Goal: Task Accomplishment & Management: Use online tool/utility

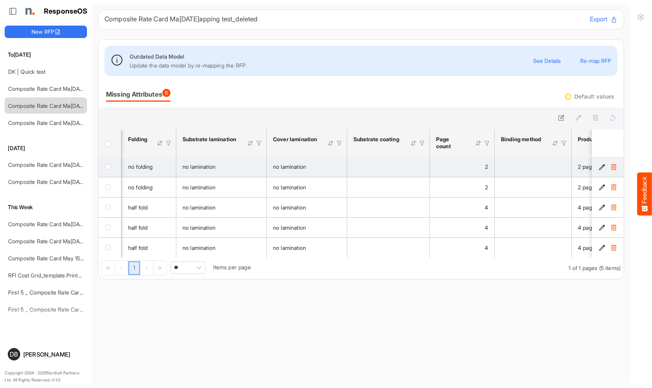
scroll to position [0, 792]
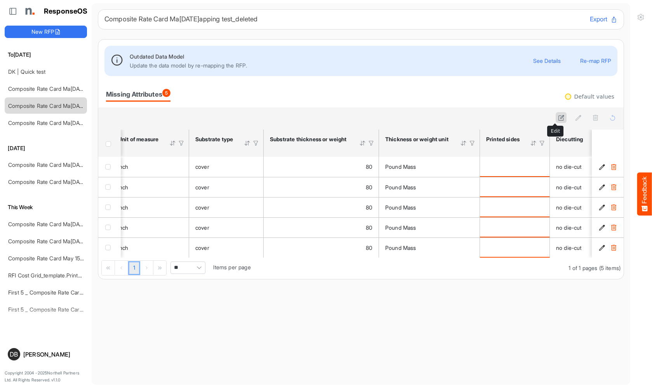
click at [558, 118] on icon at bounding box center [561, 117] width 7 height 7
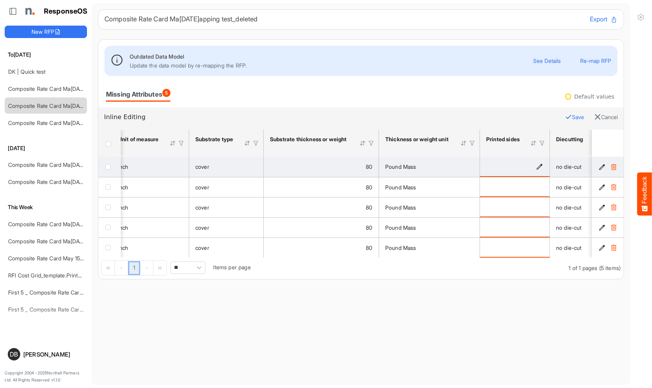
click at [539, 165] on icon "is template cell Column Header httpsnorthellcomontologiesmapping-rulesmanufactu…" at bounding box center [539, 166] width 7 height 7
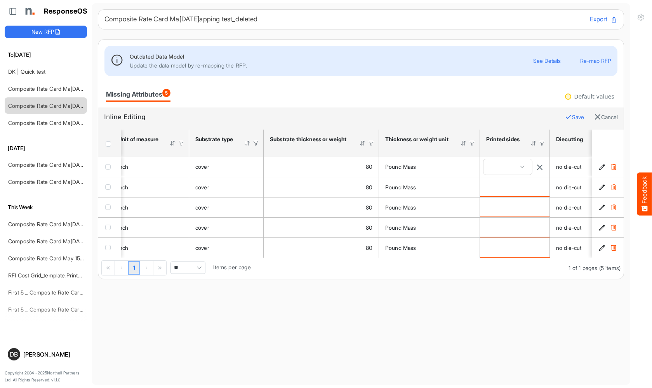
click at [541, 165] on icon "button" at bounding box center [539, 167] width 7 height 7
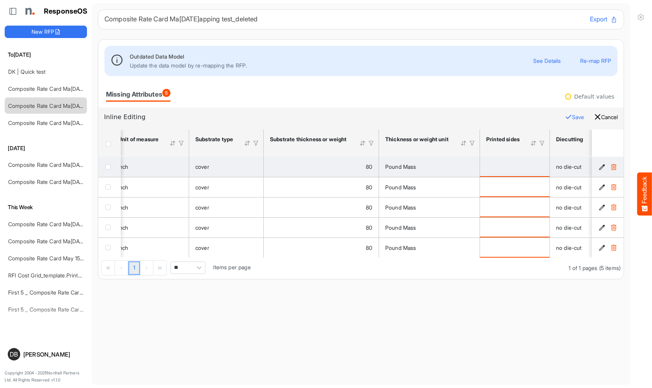
click at [600, 116] on button "Cancel" at bounding box center [606, 117] width 24 height 10
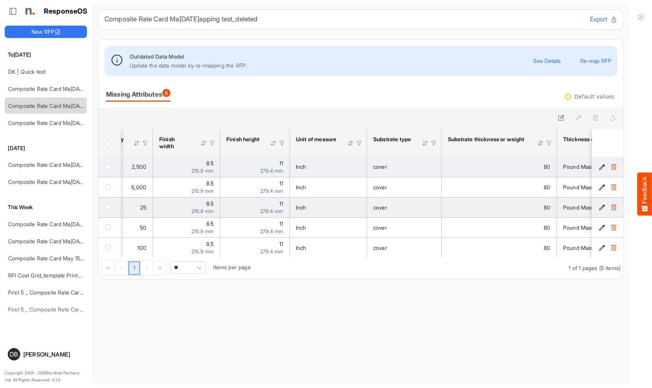
scroll to position [0, 181]
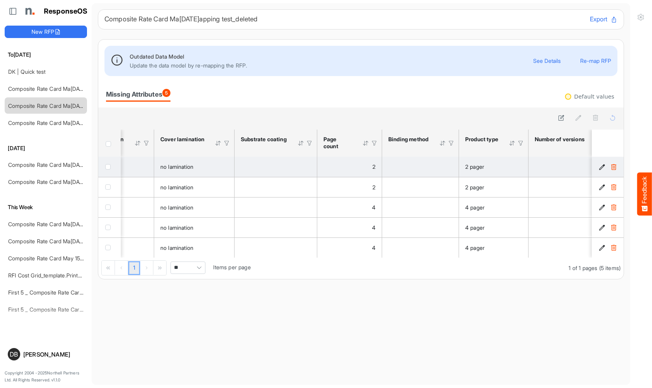
click at [202, 271] on span "Pagerdropdown" at bounding box center [199, 268] width 12 height 12
click at [190, 326] on li "All" at bounding box center [188, 331] width 34 height 12
type input "***"
click at [191, 270] on span "***" at bounding box center [187, 268] width 35 height 12
click at [309, 319] on main "Composite Rate Card Ma[DATE]apping test_deleted Export Outdated Data Model Upda…" at bounding box center [361, 194] width 538 height 382
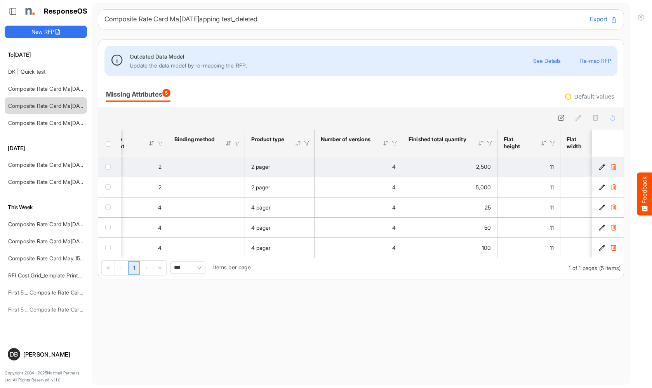
scroll to position [0, 1100]
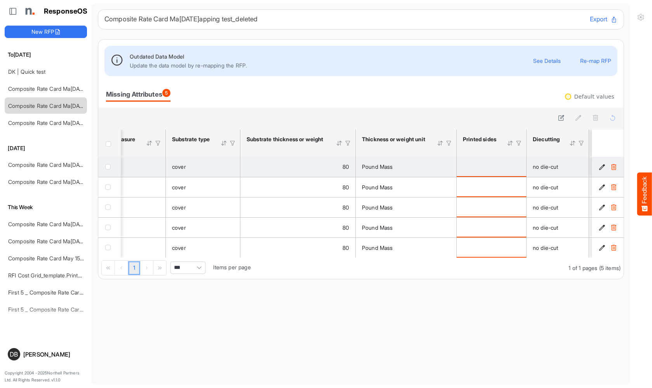
click at [598, 165] on icon "44a105f7-986f-497a-8d14-a08e178cdd98 is template cell Column Header" at bounding box center [601, 167] width 7 height 7
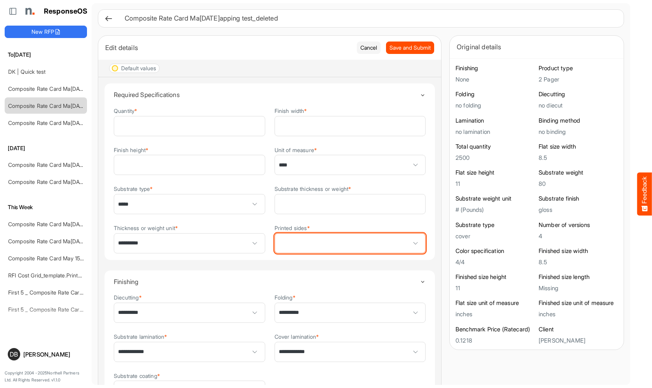
click at [305, 246] on span at bounding box center [350, 243] width 151 height 19
click at [362, 244] on span at bounding box center [350, 243] width 151 height 19
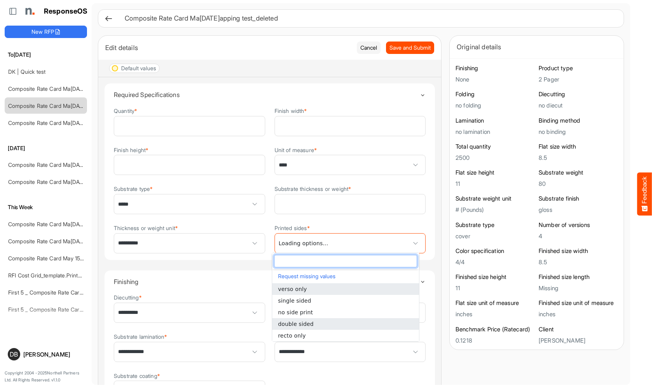
click at [322, 324] on li "double sided" at bounding box center [345, 324] width 147 height 12
type input "**********"
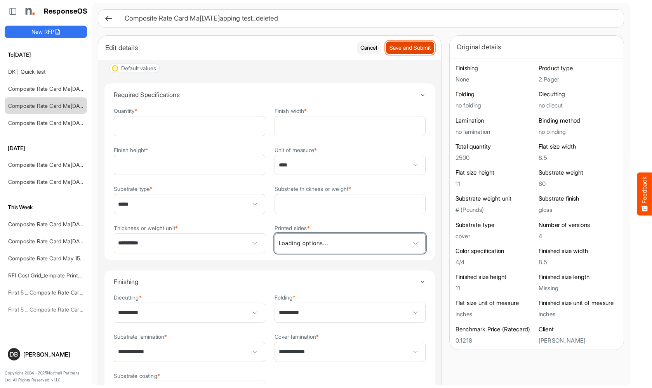
click at [399, 50] on span "Save and Submit" at bounding box center [409, 47] width 41 height 9
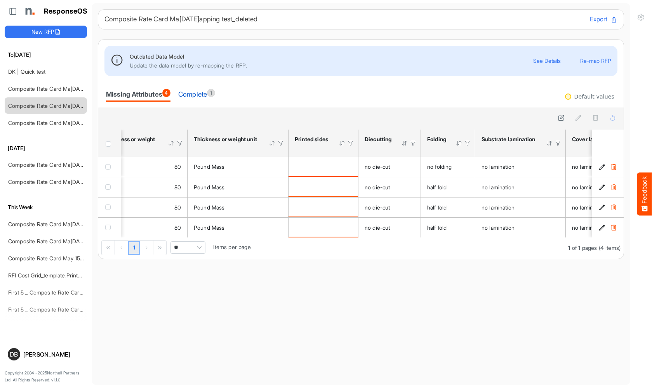
click at [200, 95] on div "Complete 1" at bounding box center [196, 94] width 37 height 11
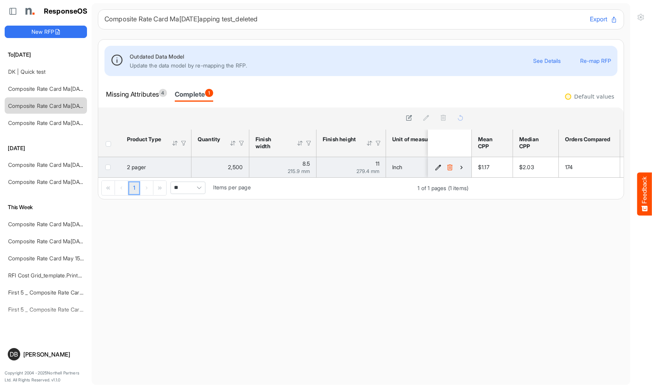
click at [458, 165] on icon "44a105f7-986f-497a-8d14-a08e178cdd98 is template cell Column Header" at bounding box center [461, 167] width 7 height 7
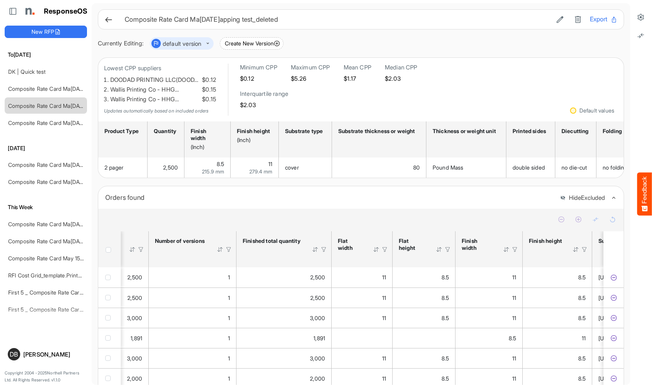
scroll to position [0, 283]
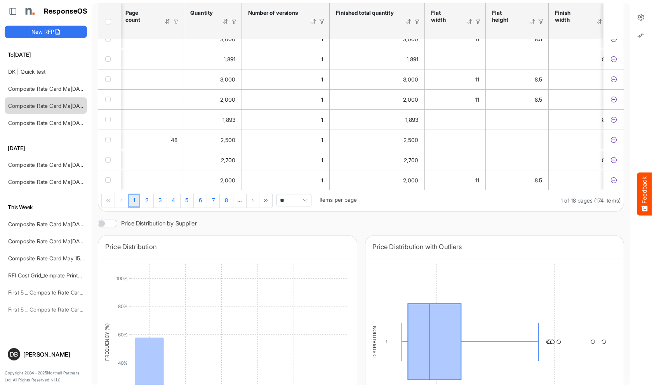
click at [309, 206] on span "Pagerdropdown" at bounding box center [305, 200] width 12 height 12
click at [305, 268] on li "All" at bounding box center [296, 269] width 34 height 12
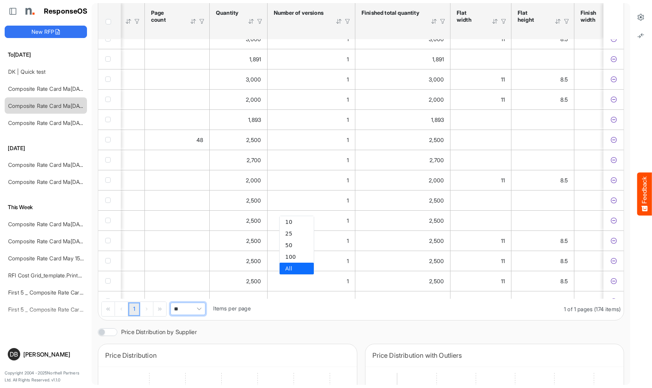
type input "***"
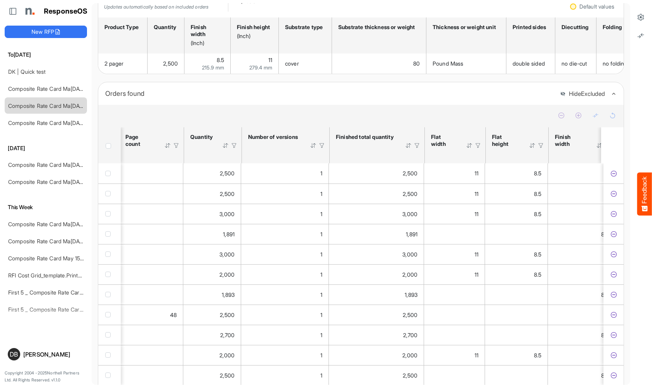
scroll to position [0, 215]
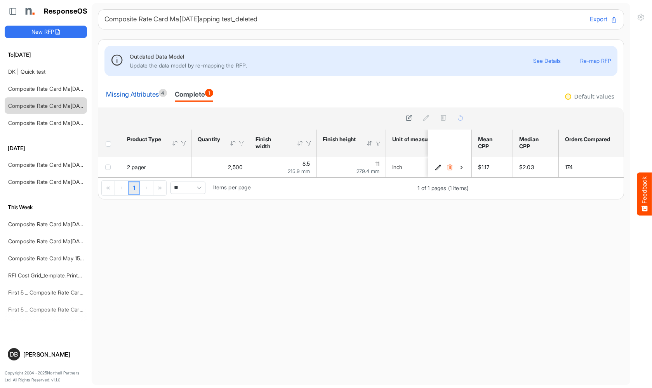
click at [156, 91] on div "Missing Attributes 4" at bounding box center [136, 94] width 61 height 11
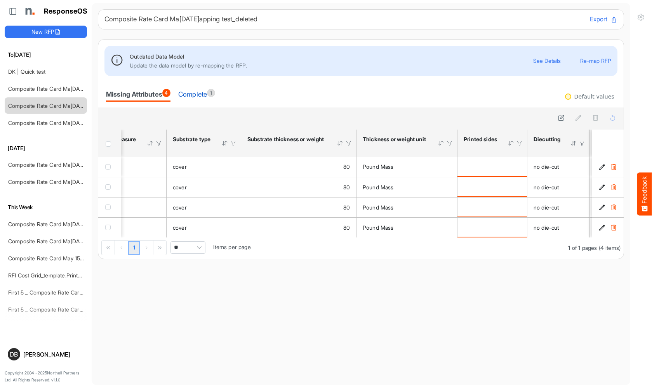
click at [213, 96] on div "Complete 1" at bounding box center [196, 94] width 37 height 11
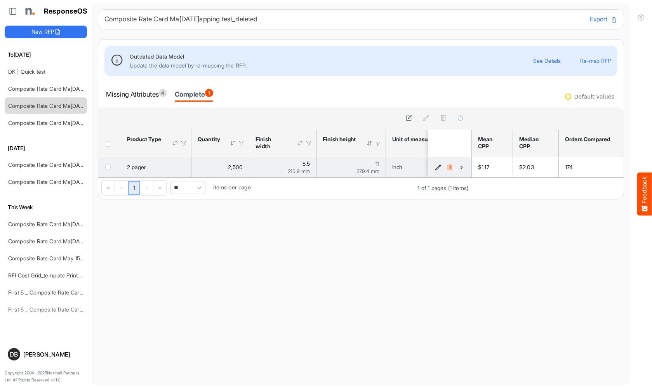
click at [458, 168] on icon "44a105f7-986f-497a-8d14-a08e178cdd98 is template cell Column Header" at bounding box center [461, 167] width 7 height 7
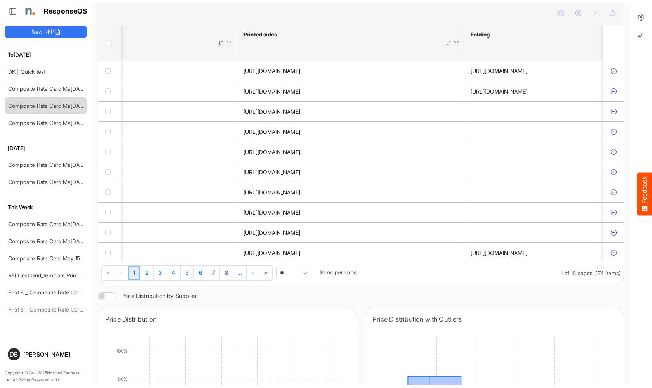
click at [308, 279] on span "Pagerdropdown" at bounding box center [305, 273] width 12 height 12
click at [297, 330] on li "100" at bounding box center [296, 330] width 34 height 12
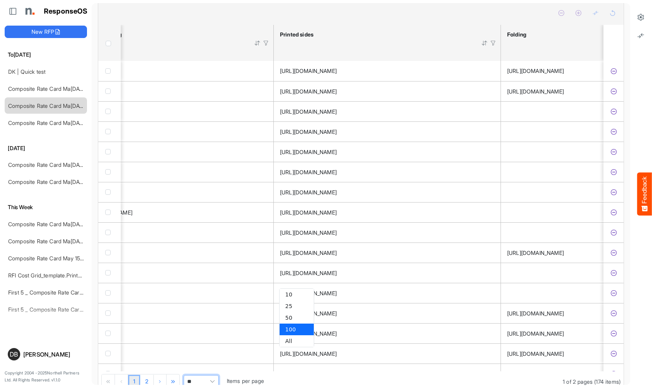
type input "***"
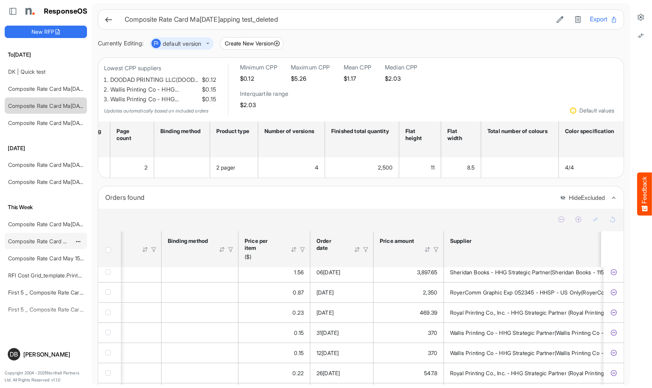
scroll to position [0, 2462]
